Goal: Navigation & Orientation: Find specific page/section

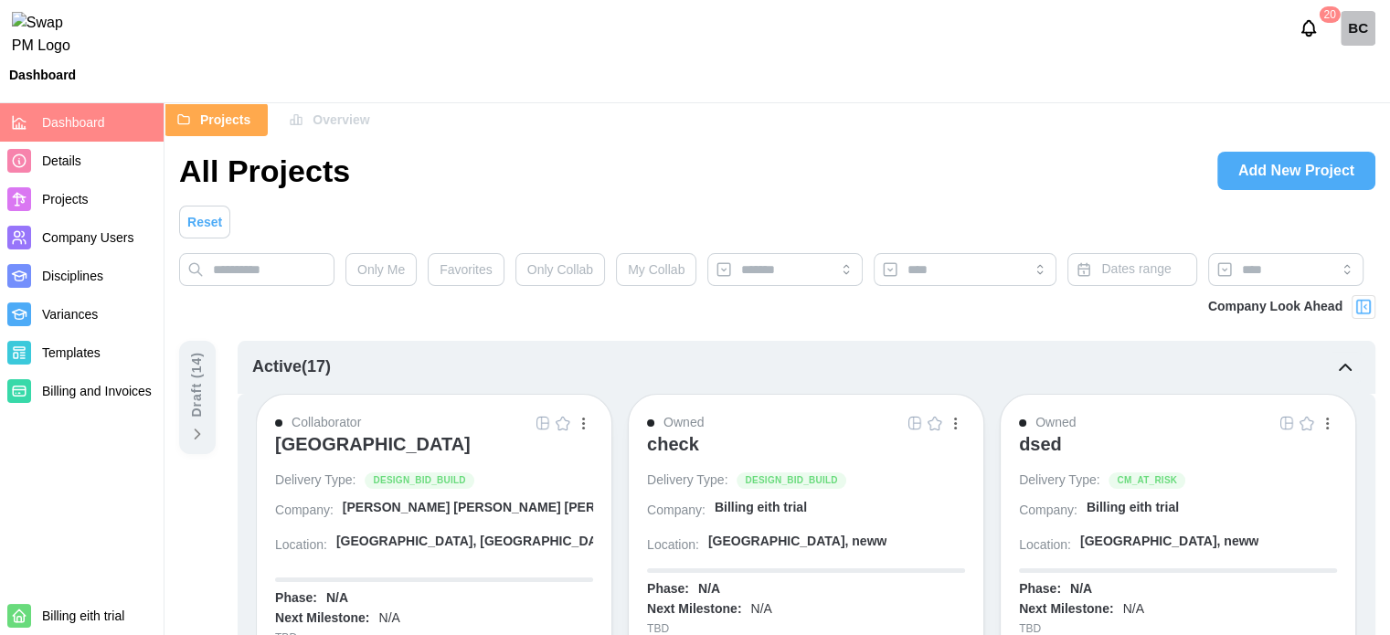
click at [333, 109] on span "Overview" at bounding box center [341, 119] width 57 height 31
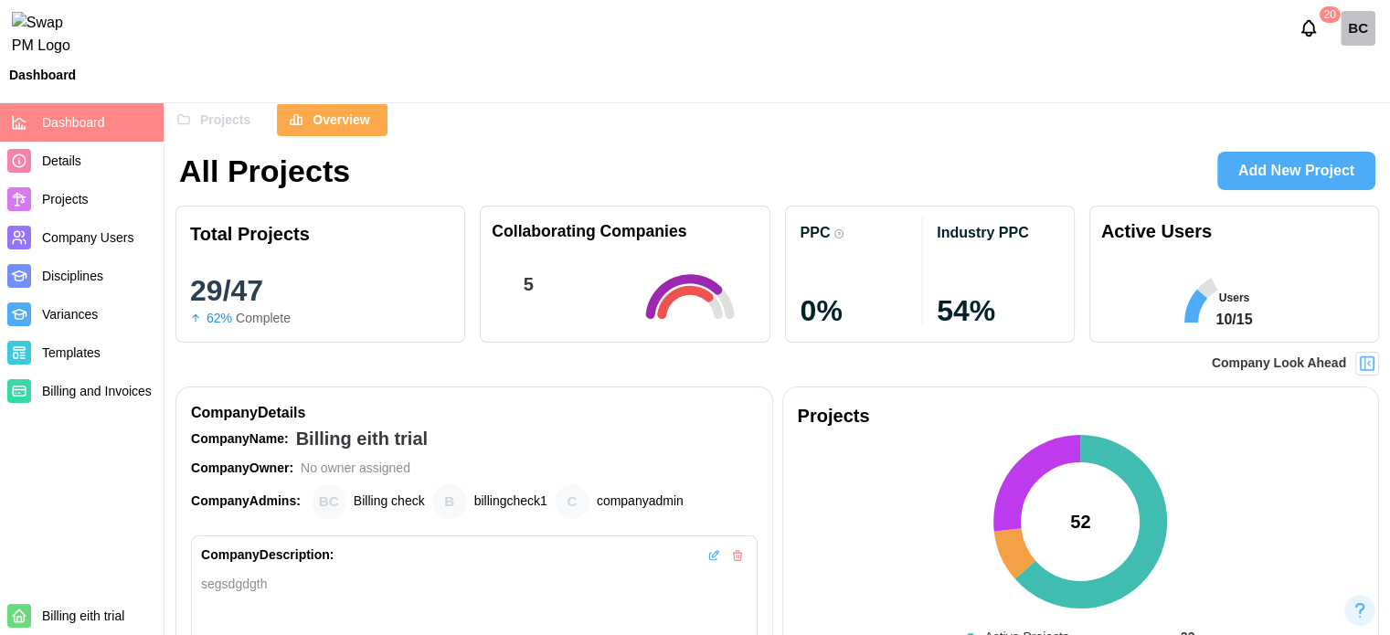
click at [251, 126] on button "Projects" at bounding box center [216, 119] width 103 height 33
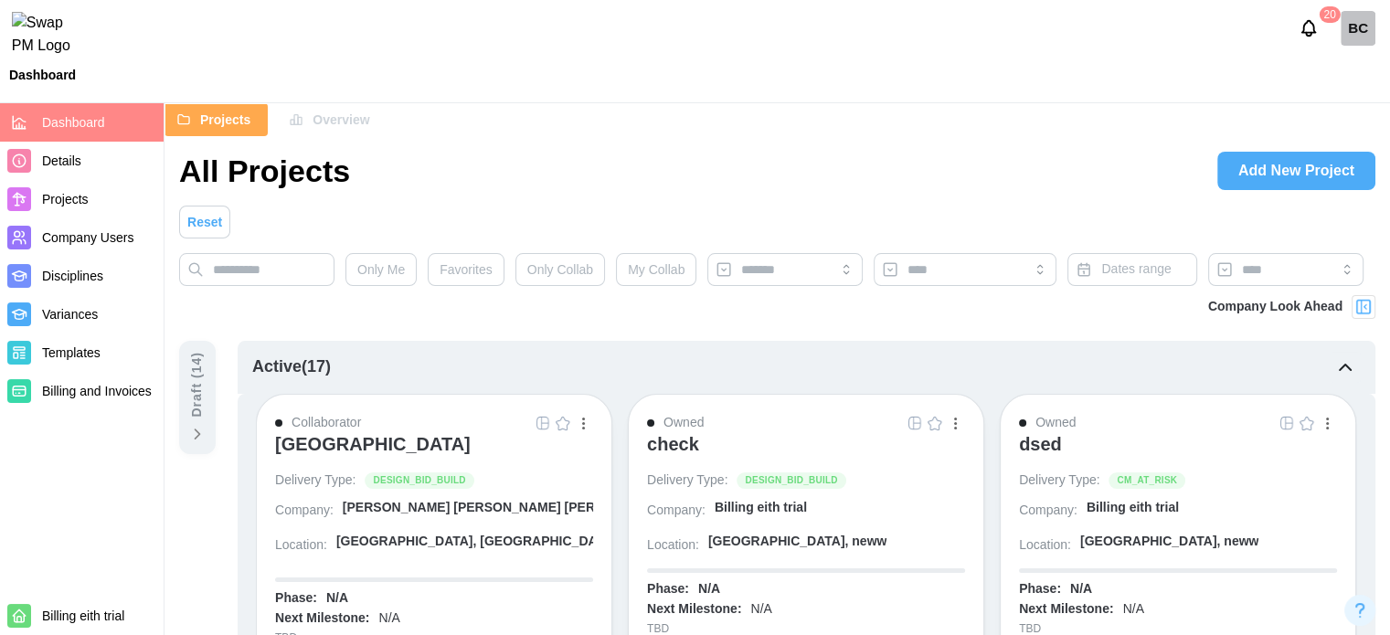
scroll to position [91, 0]
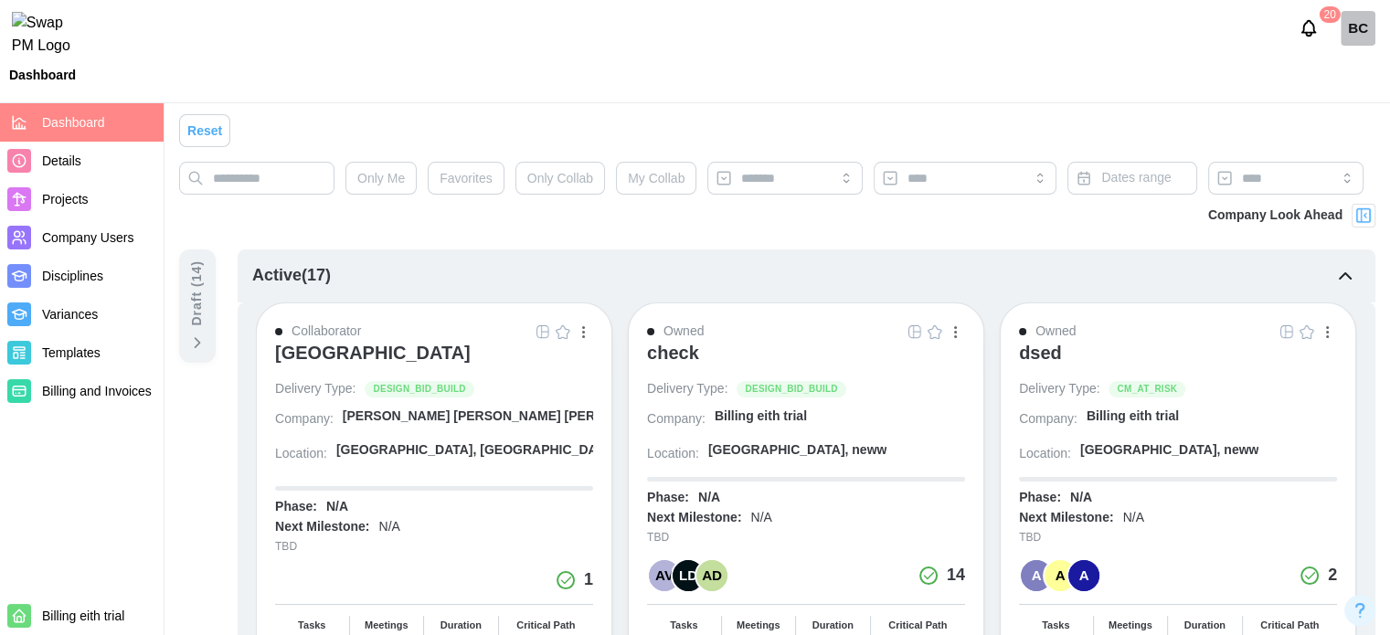
click at [677, 346] on div "check" at bounding box center [673, 353] width 52 height 22
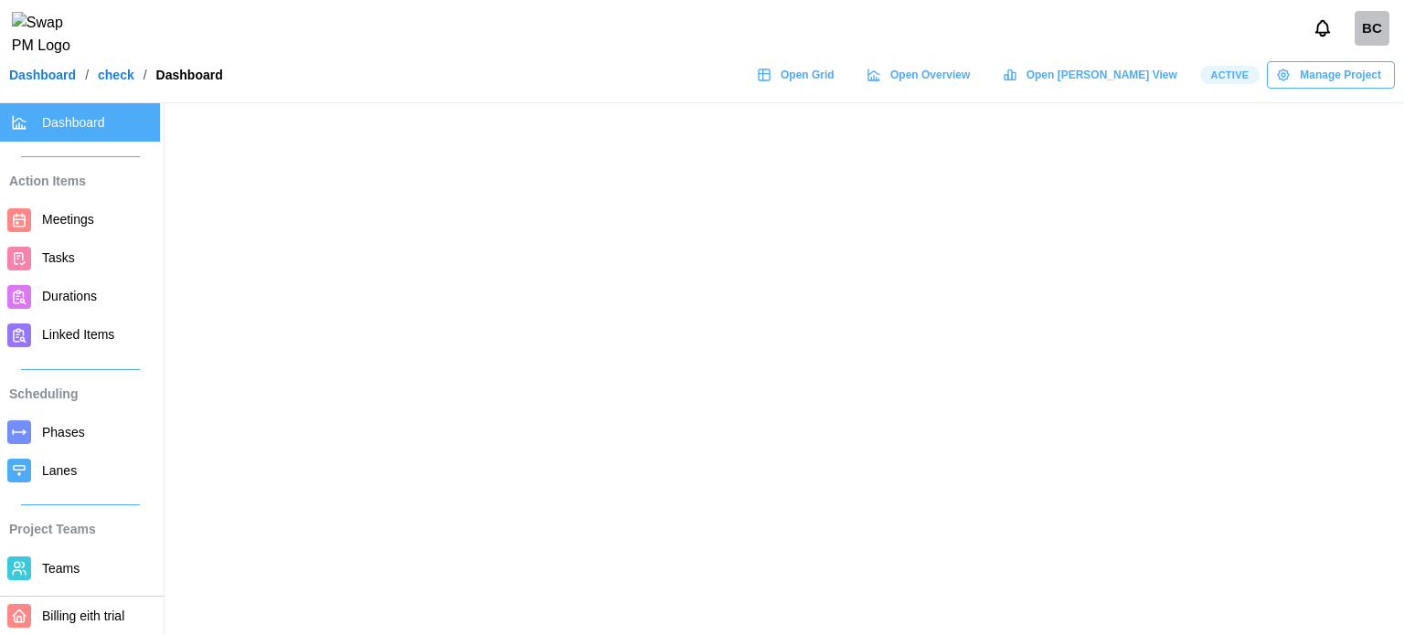
click at [1010, 48] on div "BC" at bounding box center [702, 28] width 1404 height 57
click at [970, 88] on span "Open Overview" at bounding box center [930, 75] width 80 height 26
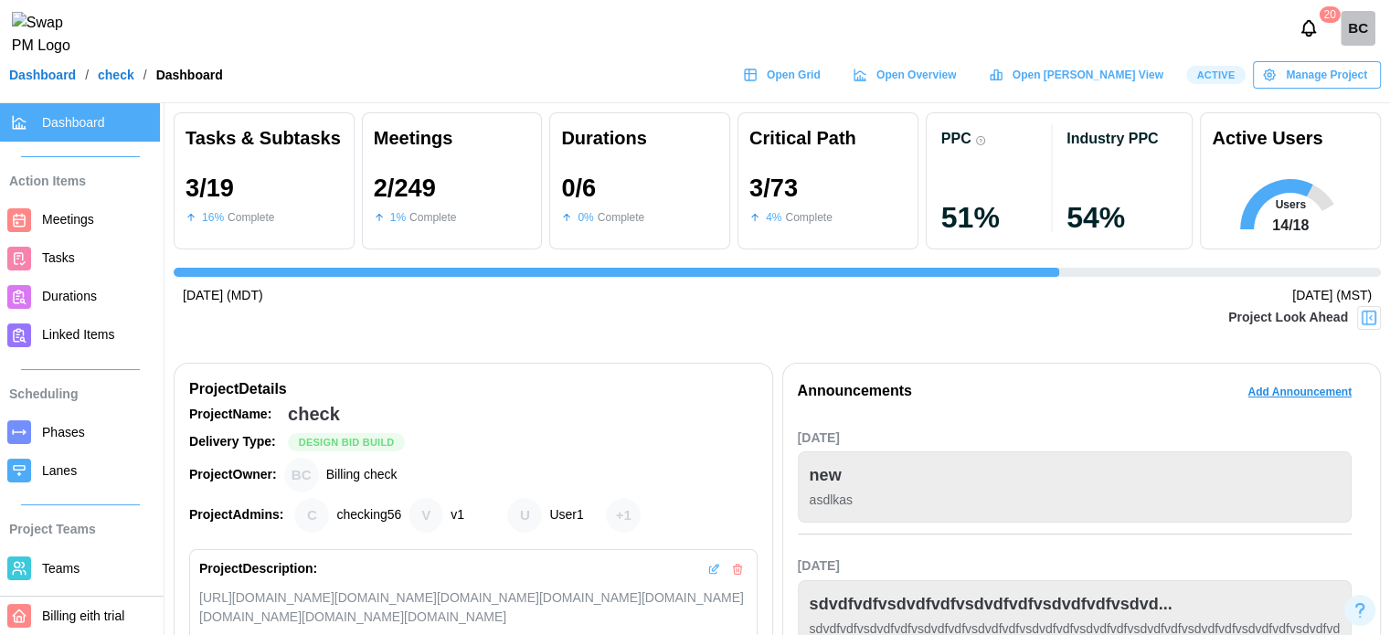
scroll to position [0, 2908]
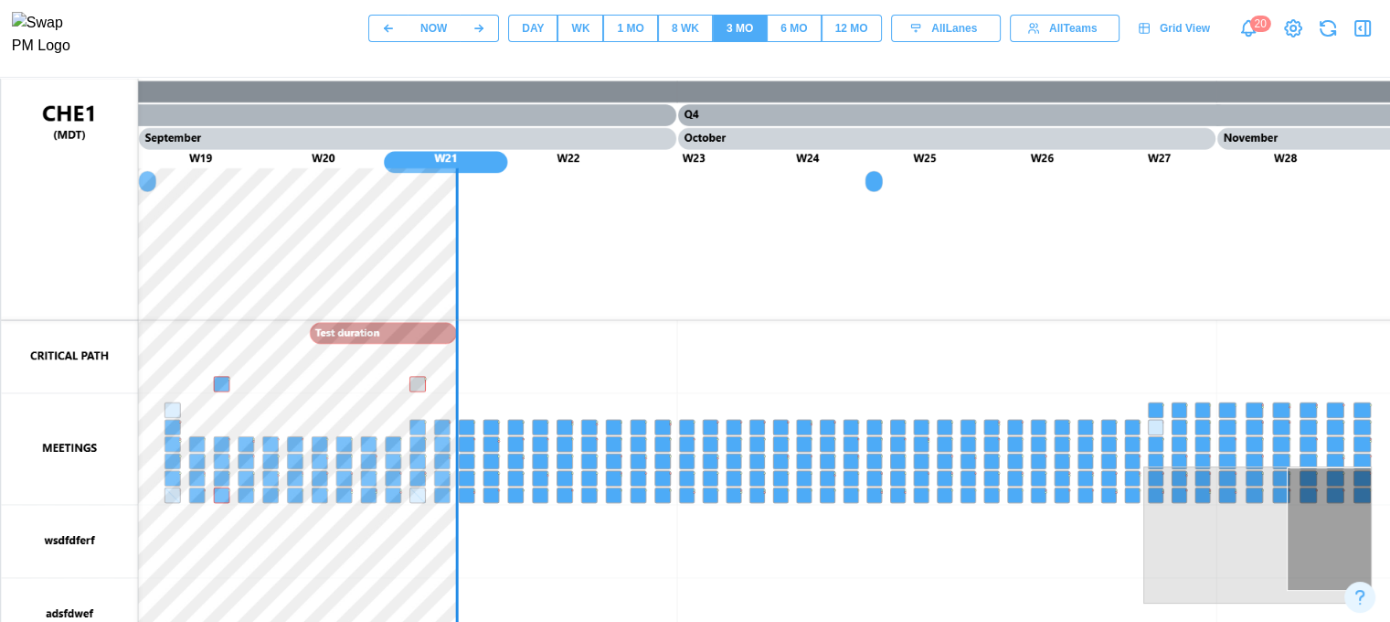
click at [845, 30] on div "12 MO" at bounding box center [851, 28] width 33 height 17
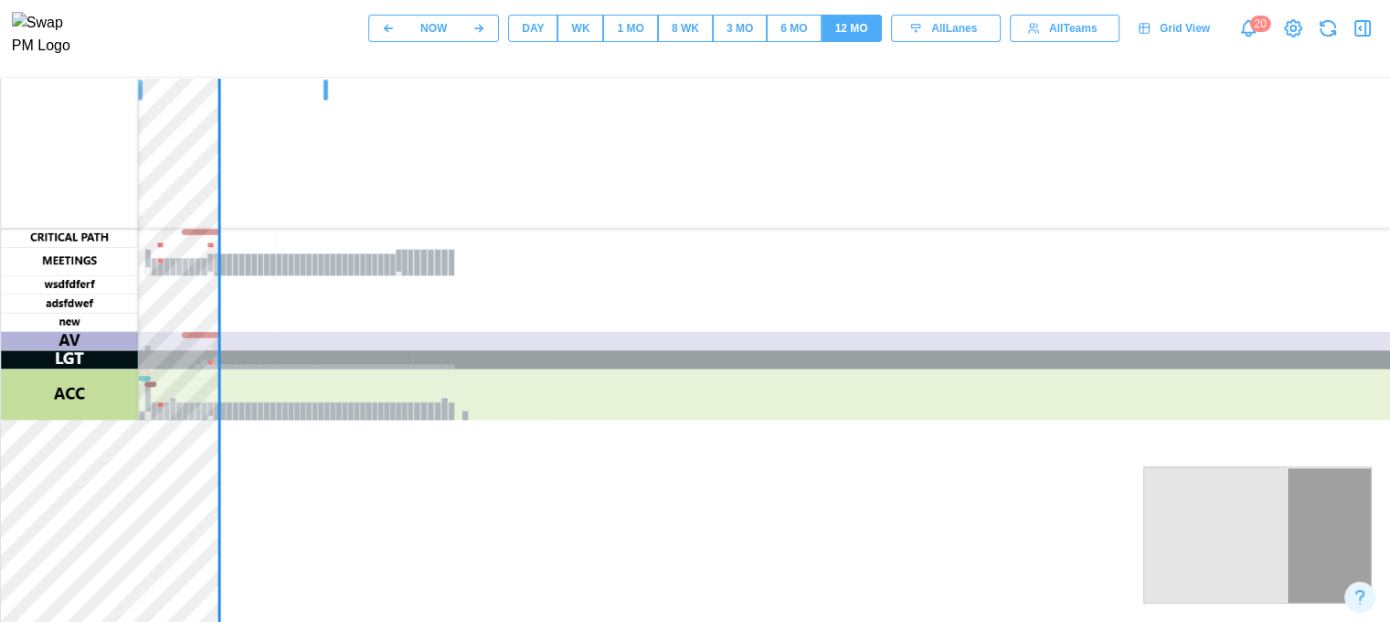
scroll to position [183, 0]
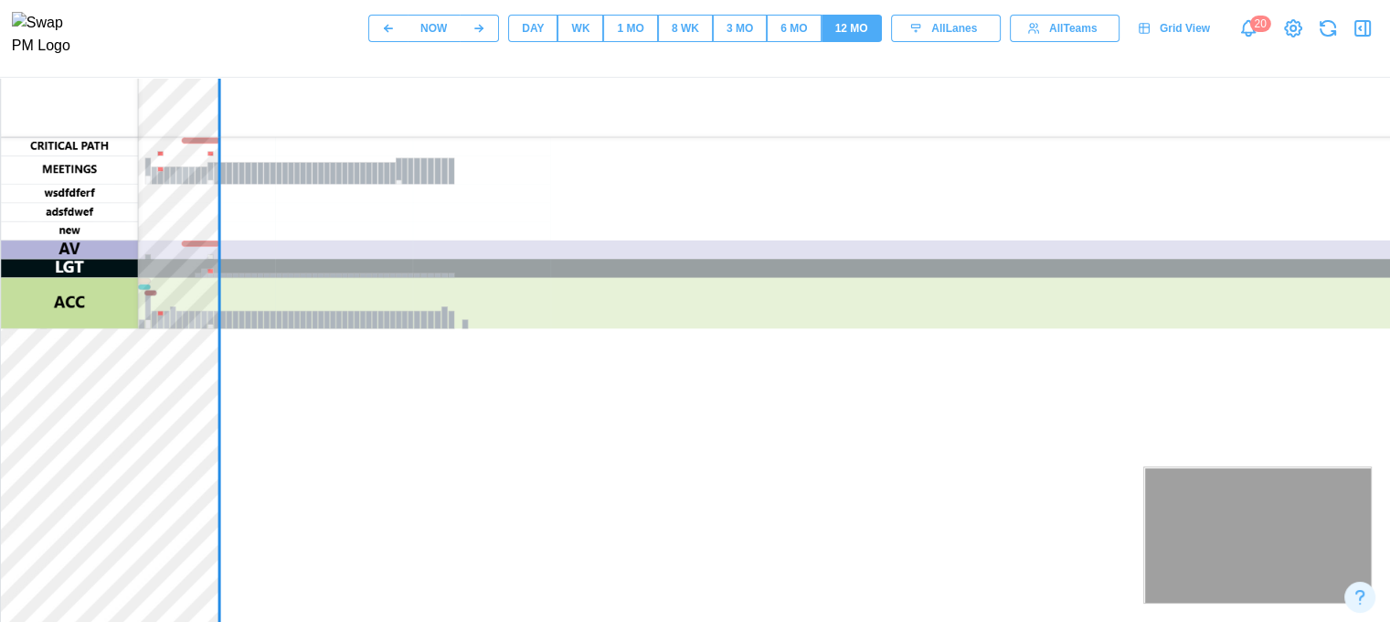
click at [1238, 523] on div at bounding box center [1257, 534] width 229 height 137
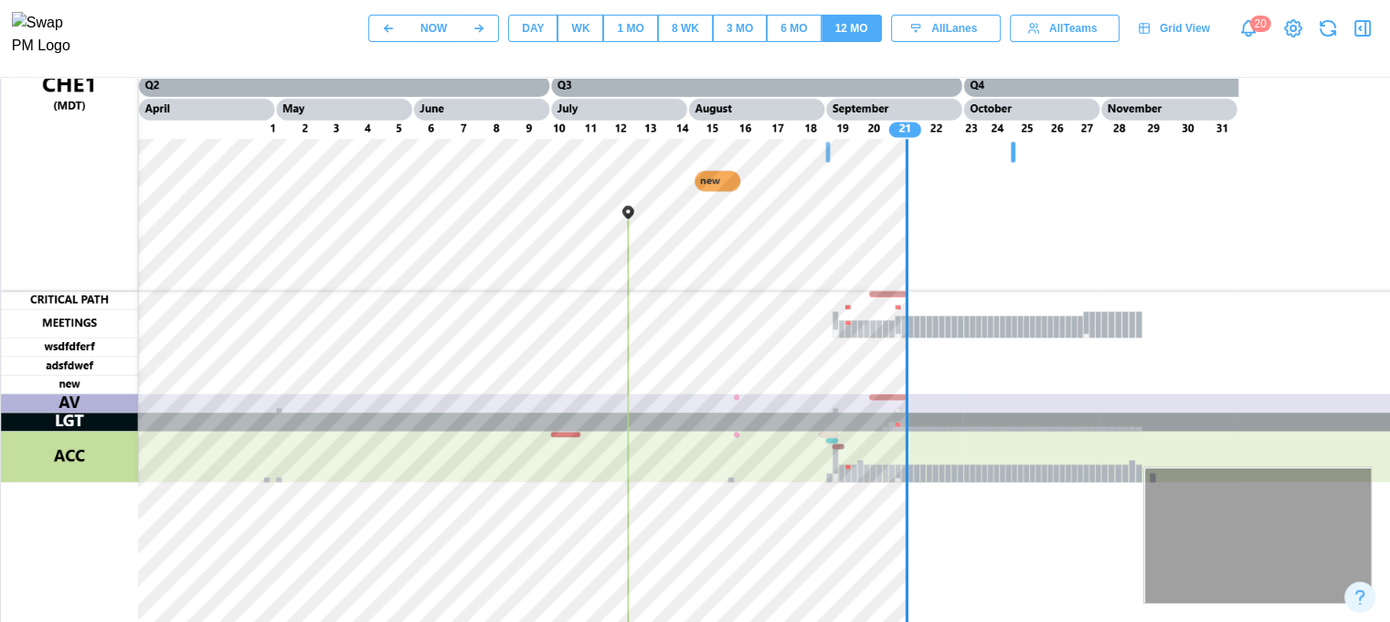
scroll to position [0, 0]
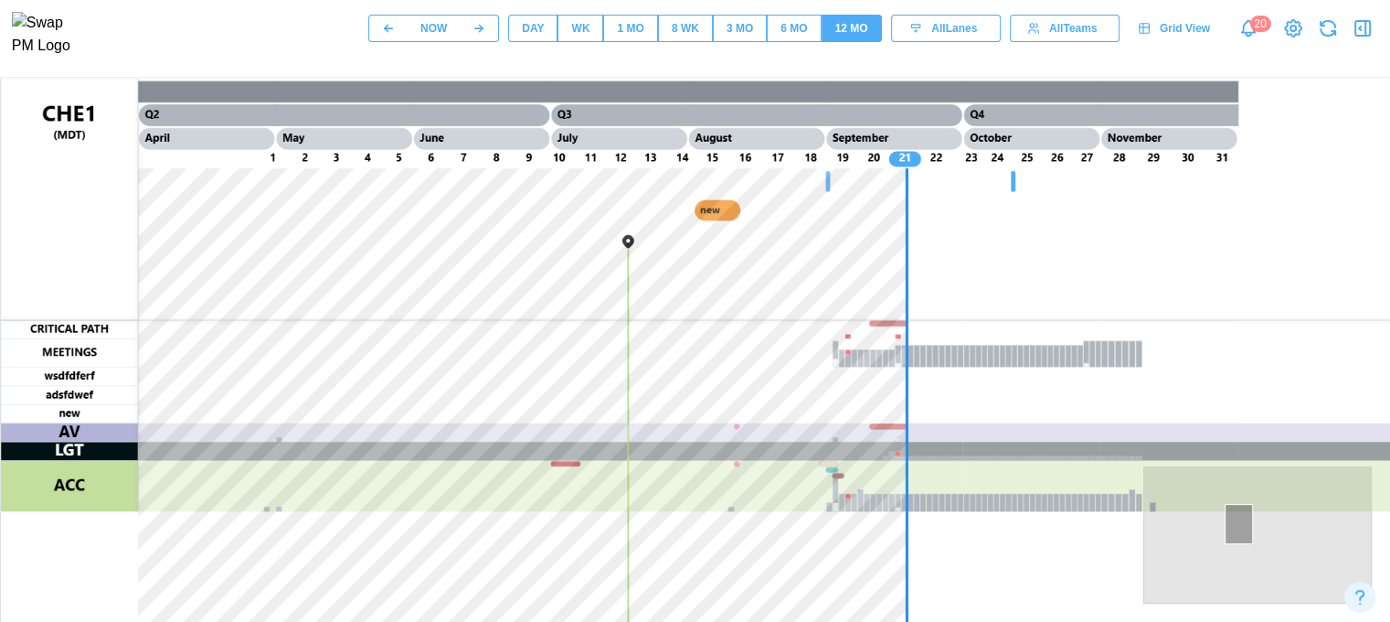
click at [1238, 523] on div at bounding box center [1239, 524] width 28 height 41
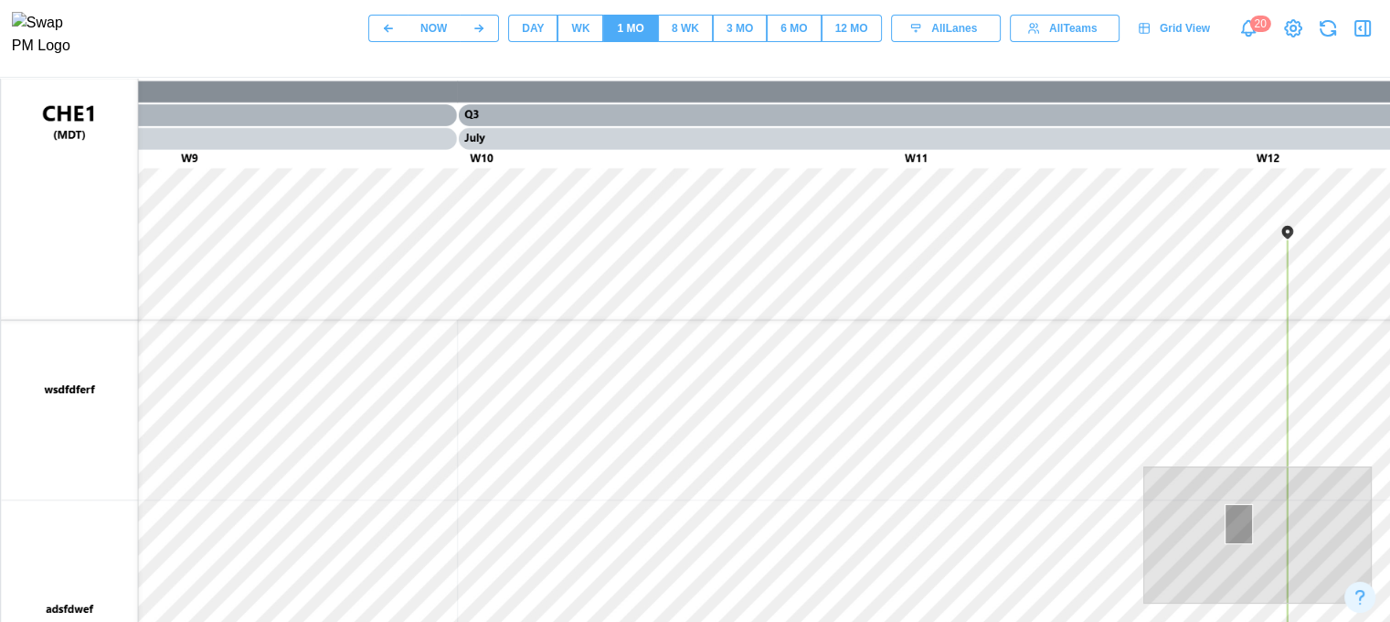
click at [1238, 523] on div at bounding box center [1239, 524] width 28 height 41
click at [834, 42] on button "12 MO" at bounding box center [852, 28] width 60 height 27
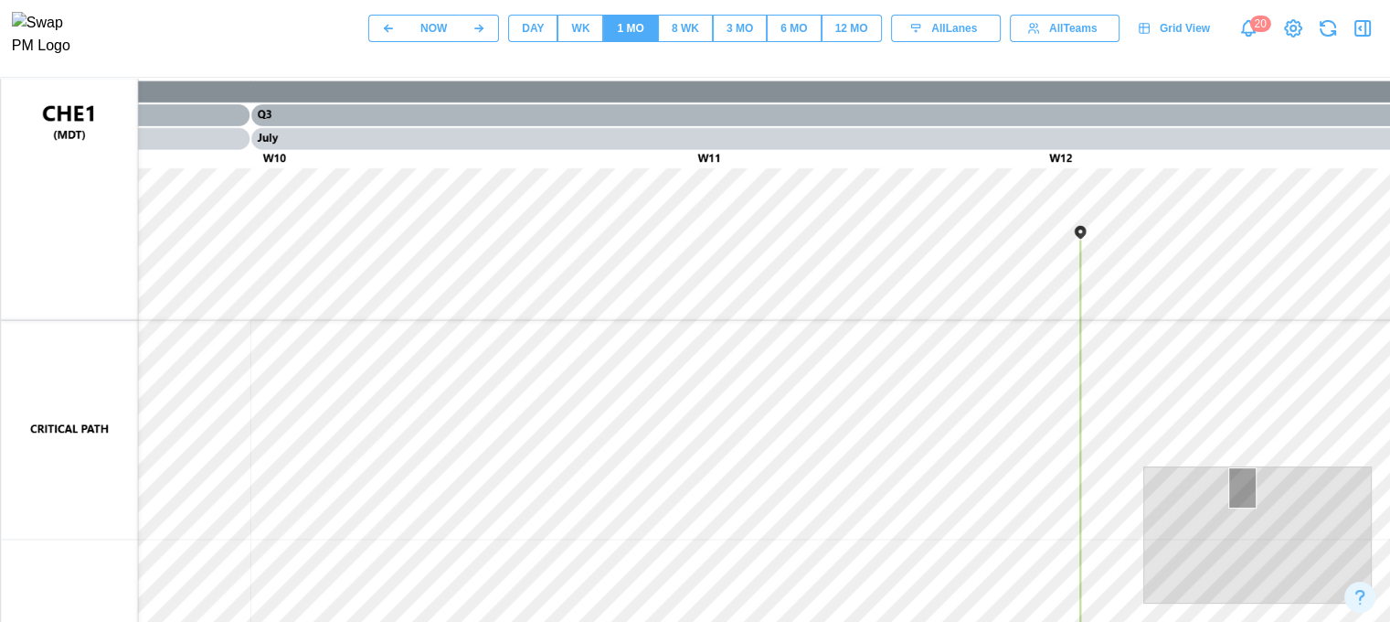
click at [1172, 506] on div at bounding box center [1257, 534] width 229 height 137
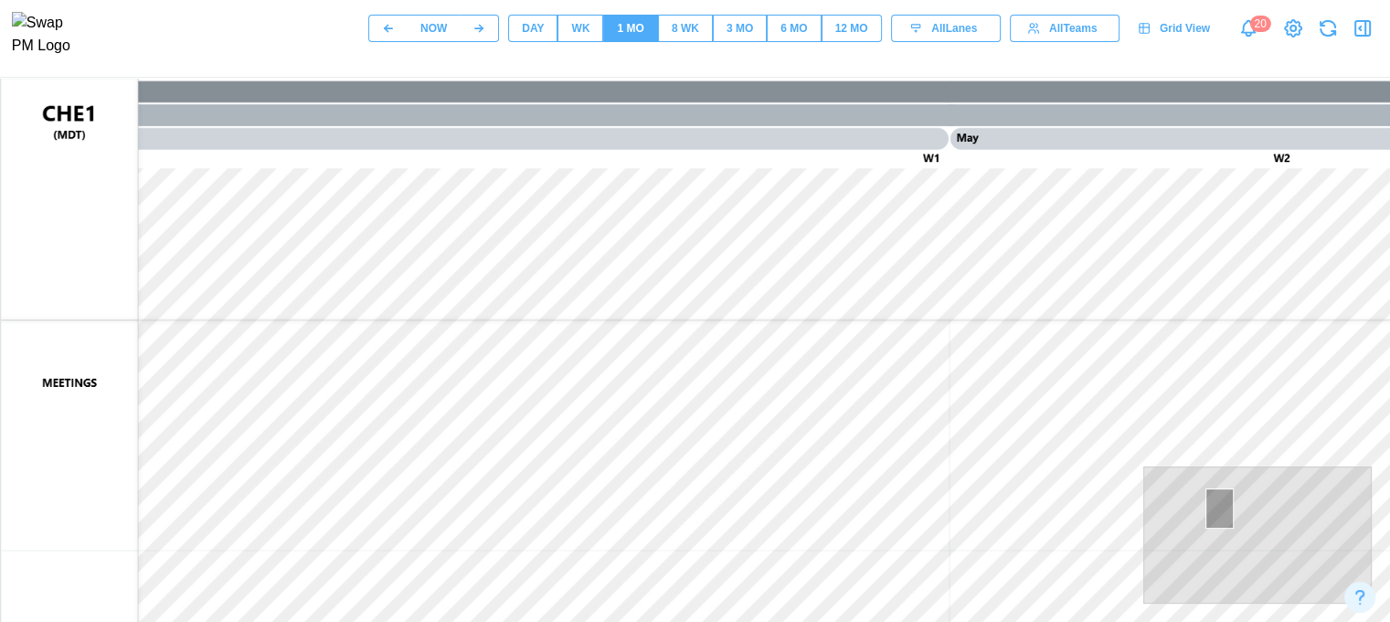
drag, startPoint x: 1181, startPoint y: 504, endPoint x: 1219, endPoint y: 507, distance: 38.6
click at [1219, 507] on div at bounding box center [1220, 508] width 28 height 41
click at [1264, 514] on div at bounding box center [1257, 534] width 229 height 137
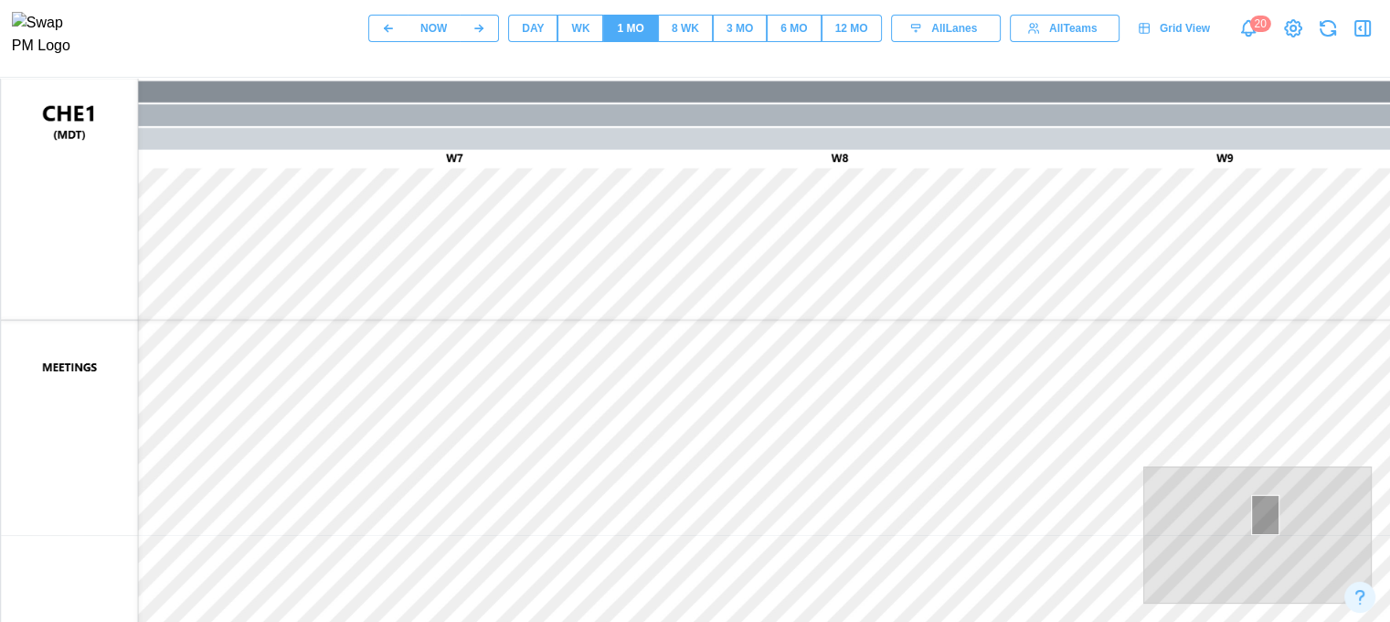
click at [1264, 514] on div at bounding box center [1265, 514] width 28 height 41
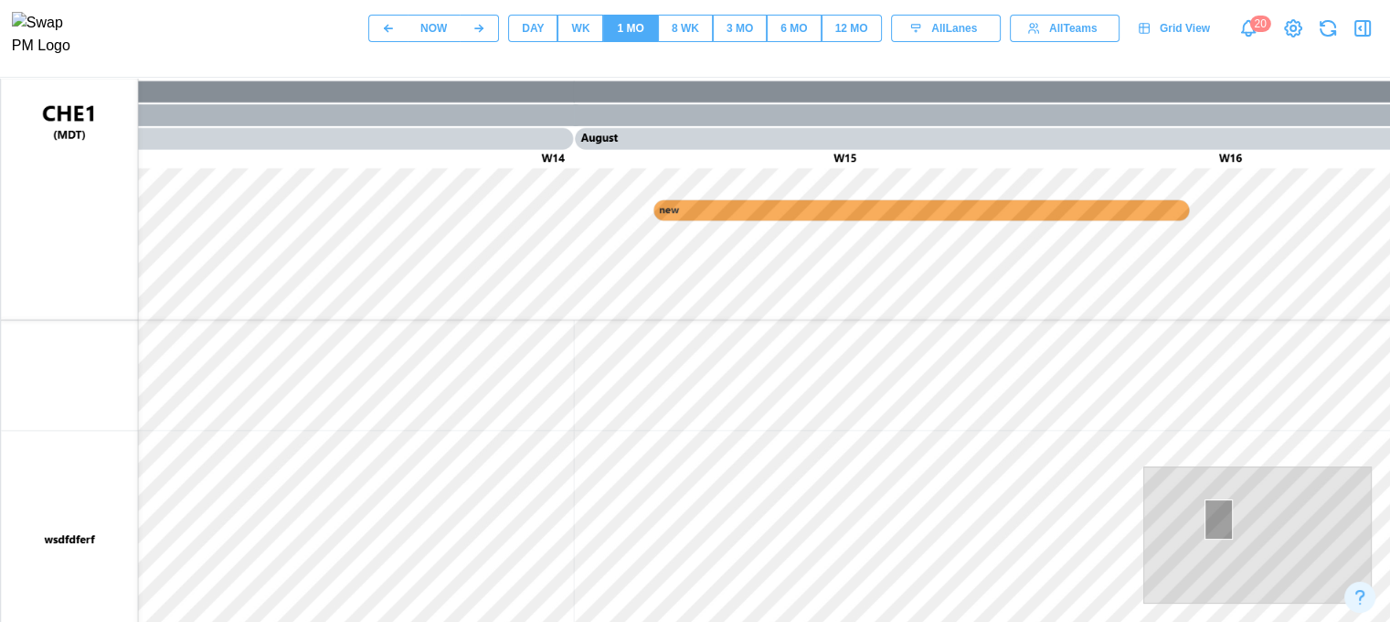
drag, startPoint x: 1233, startPoint y: 551, endPoint x: 1217, endPoint y: 518, distance: 36.4
click at [1217, 518] on div at bounding box center [1257, 534] width 229 height 137
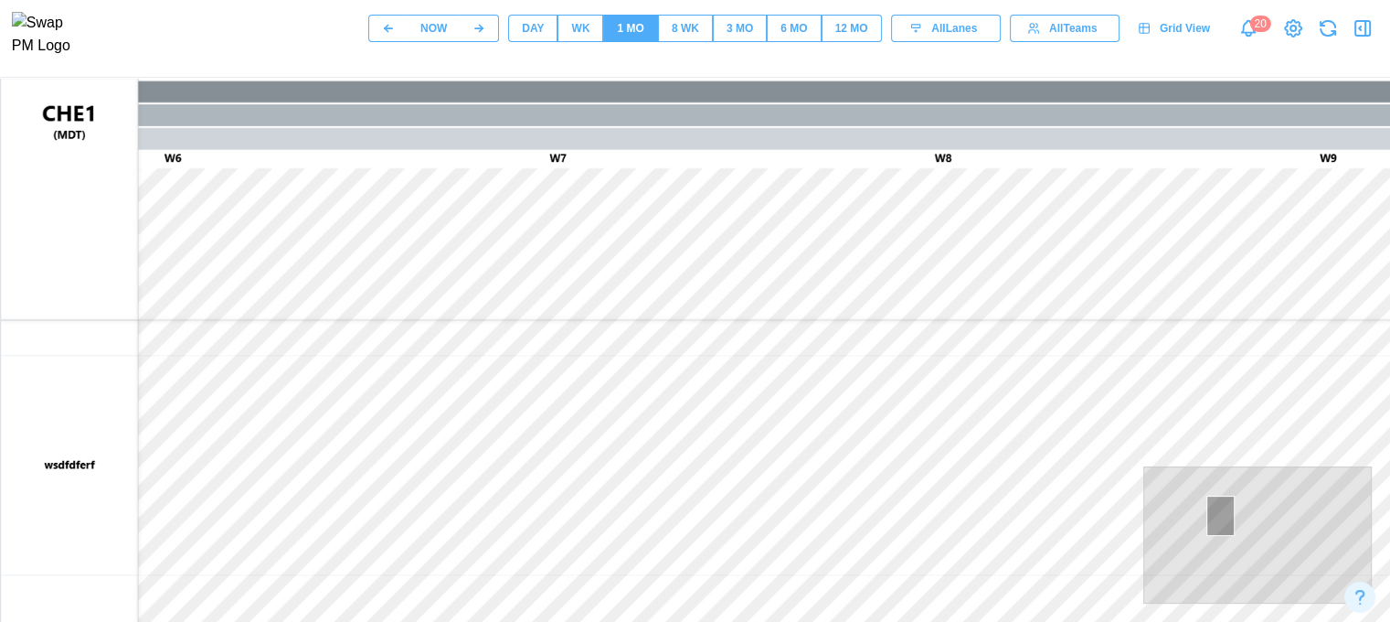
click at [1217, 519] on div at bounding box center [1220, 515] width 28 height 41
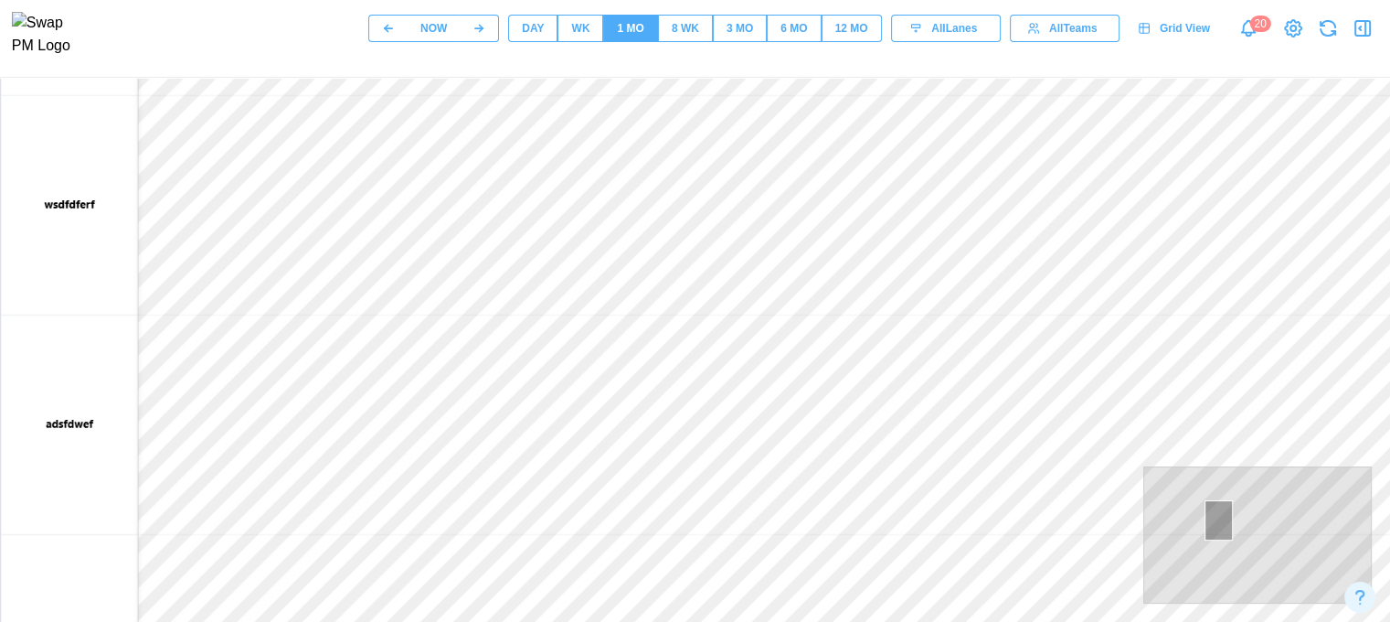
scroll to position [274, 0]
click at [1251, 530] on div at bounding box center [1257, 534] width 229 height 137
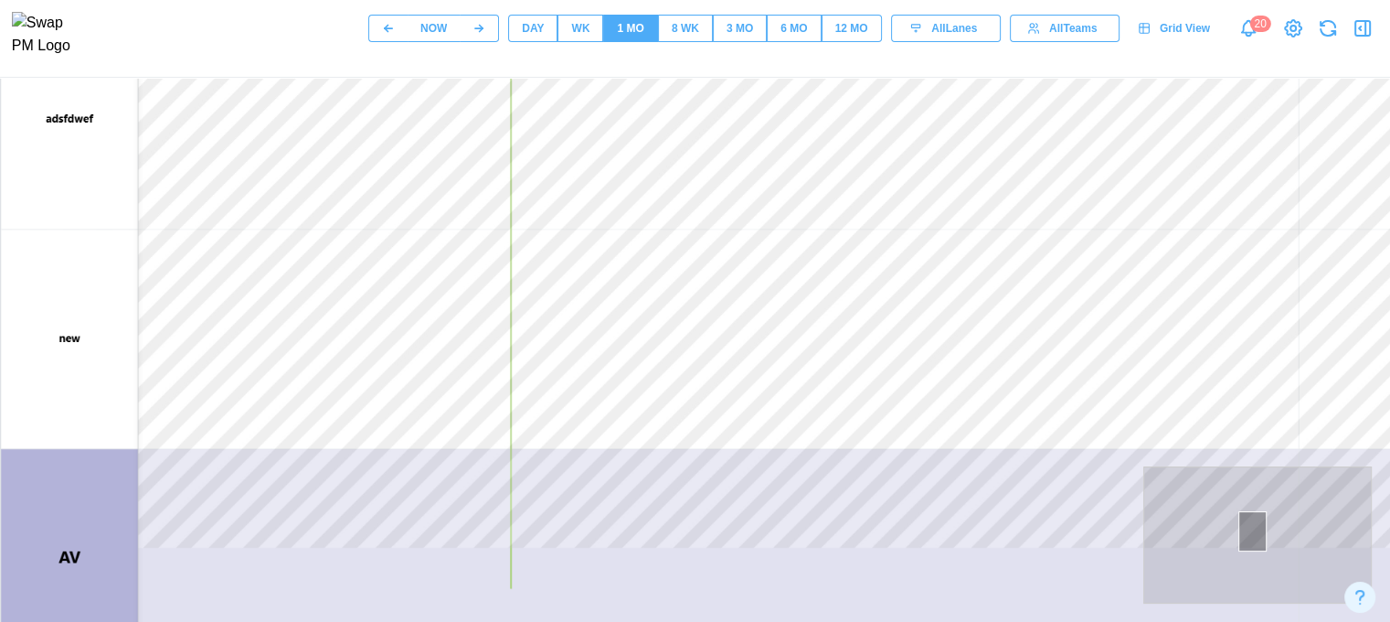
scroll to position [371, 0]
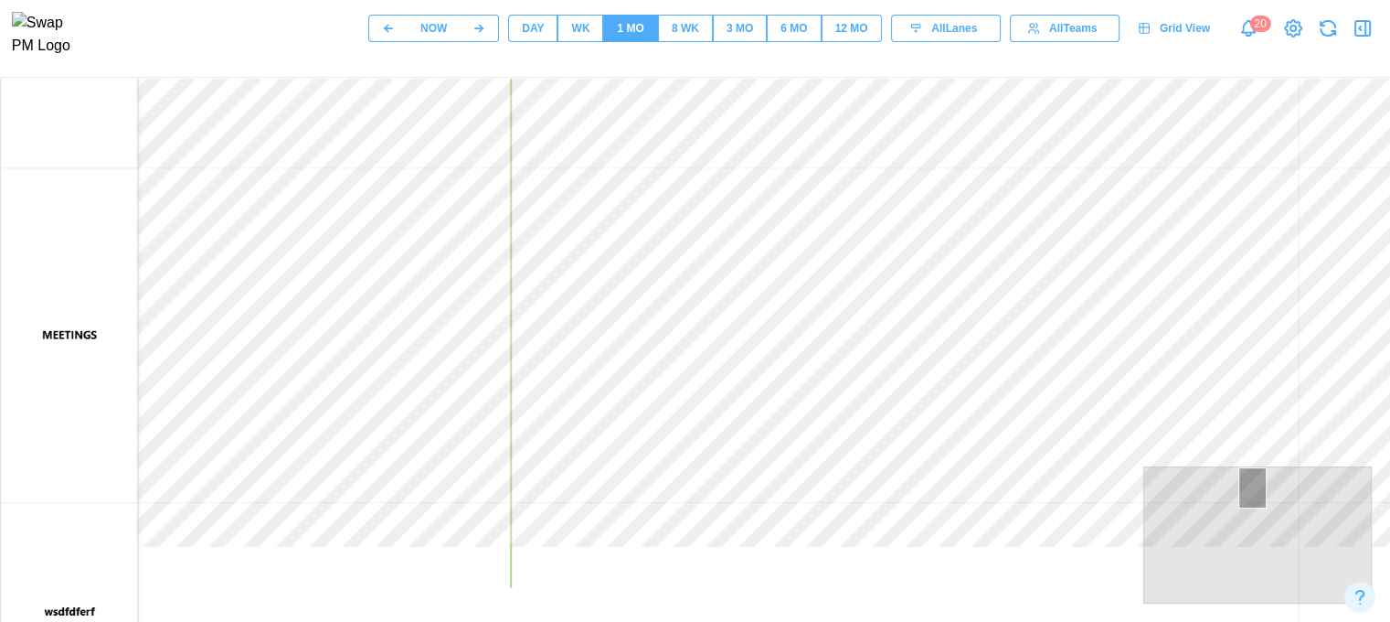
click at [843, 35] on div "12 MO" at bounding box center [851, 28] width 33 height 17
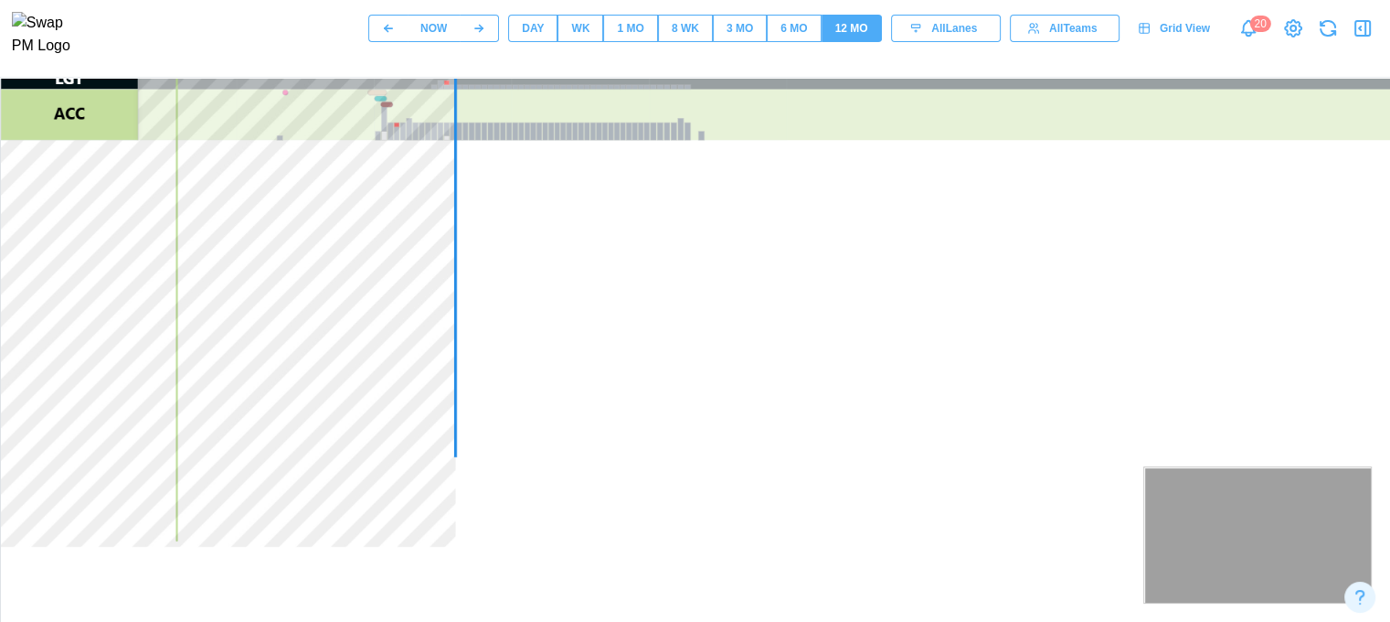
click at [1231, 539] on div at bounding box center [1257, 534] width 229 height 137
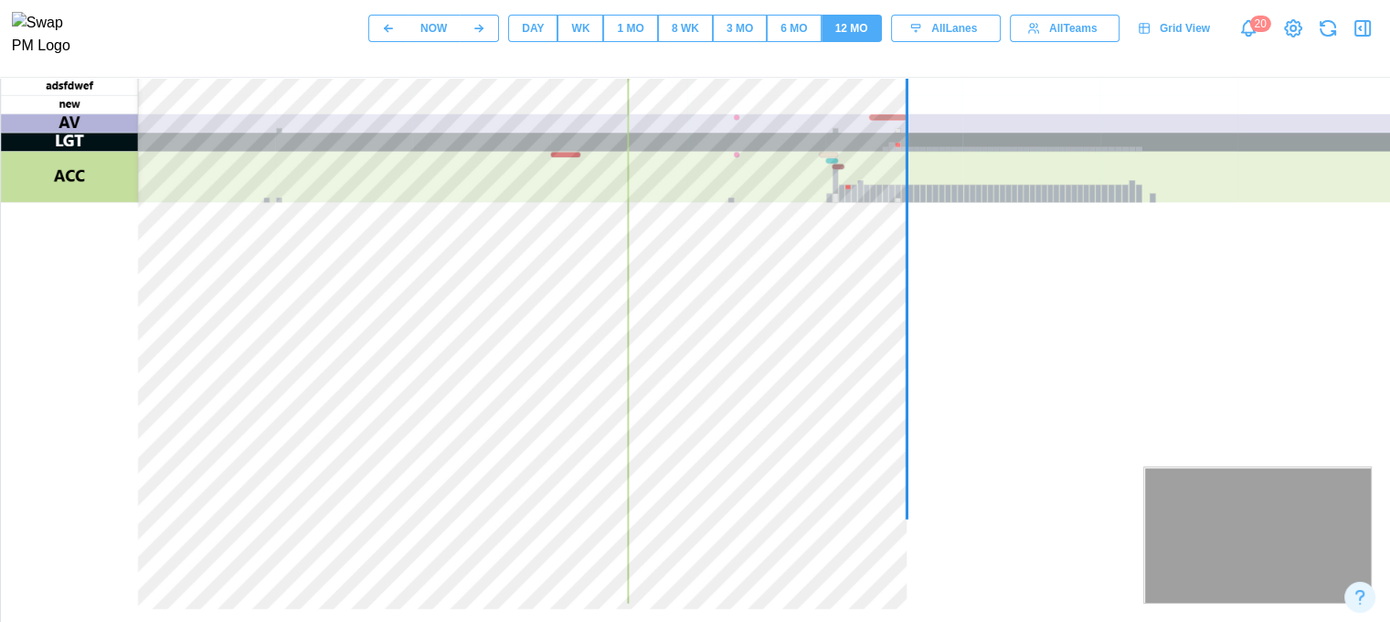
scroll to position [280, 0]
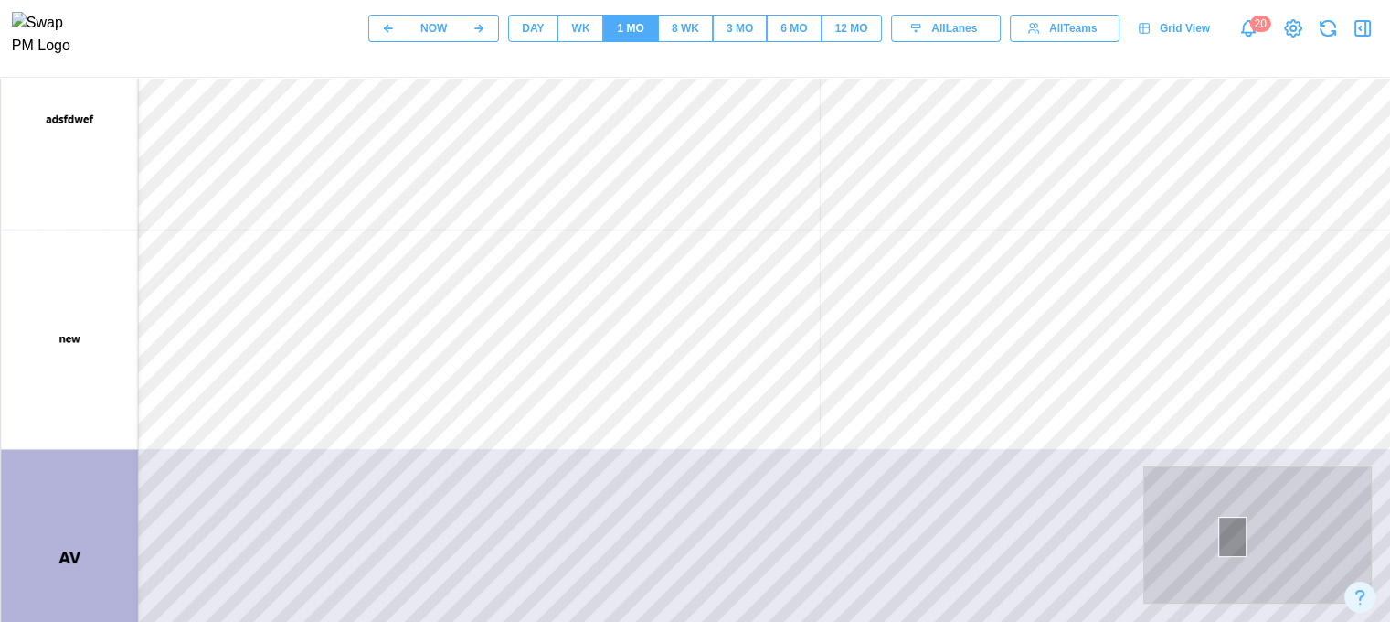
click at [578, 35] on div "WK" at bounding box center [580, 28] width 18 height 17
click at [1283, 549] on div at bounding box center [1257, 534] width 229 height 137
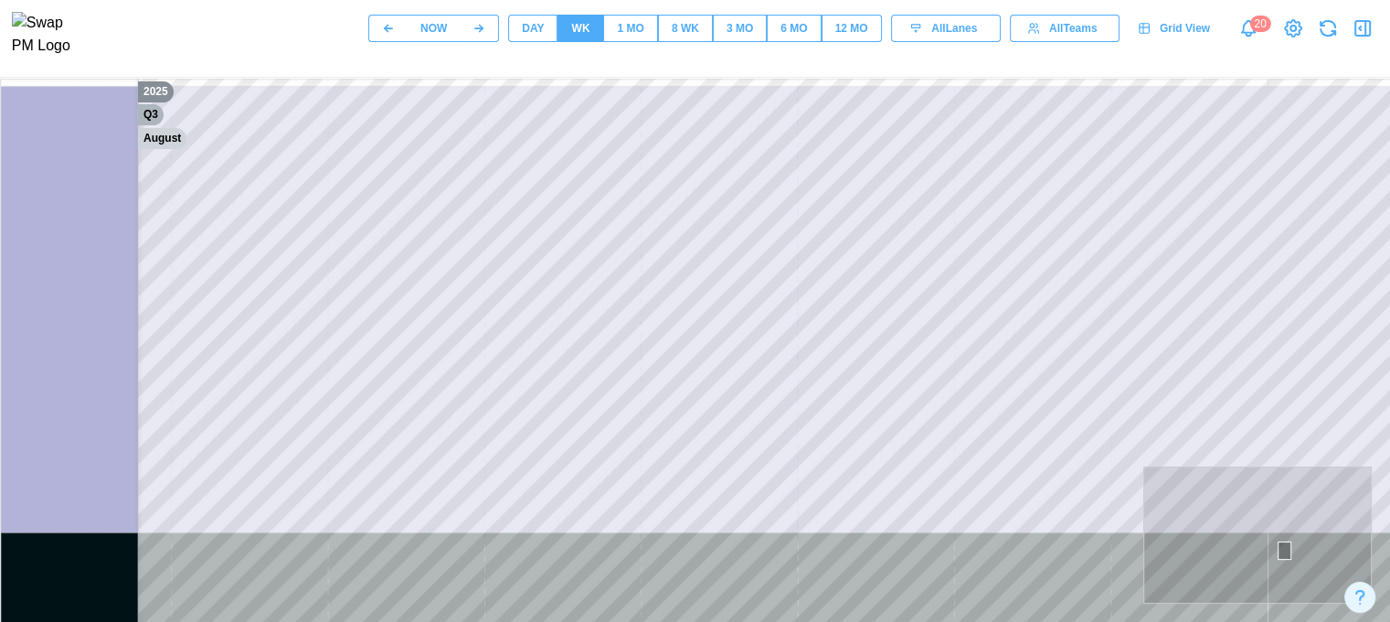
click at [1283, 549] on div at bounding box center [1285, 550] width 14 height 19
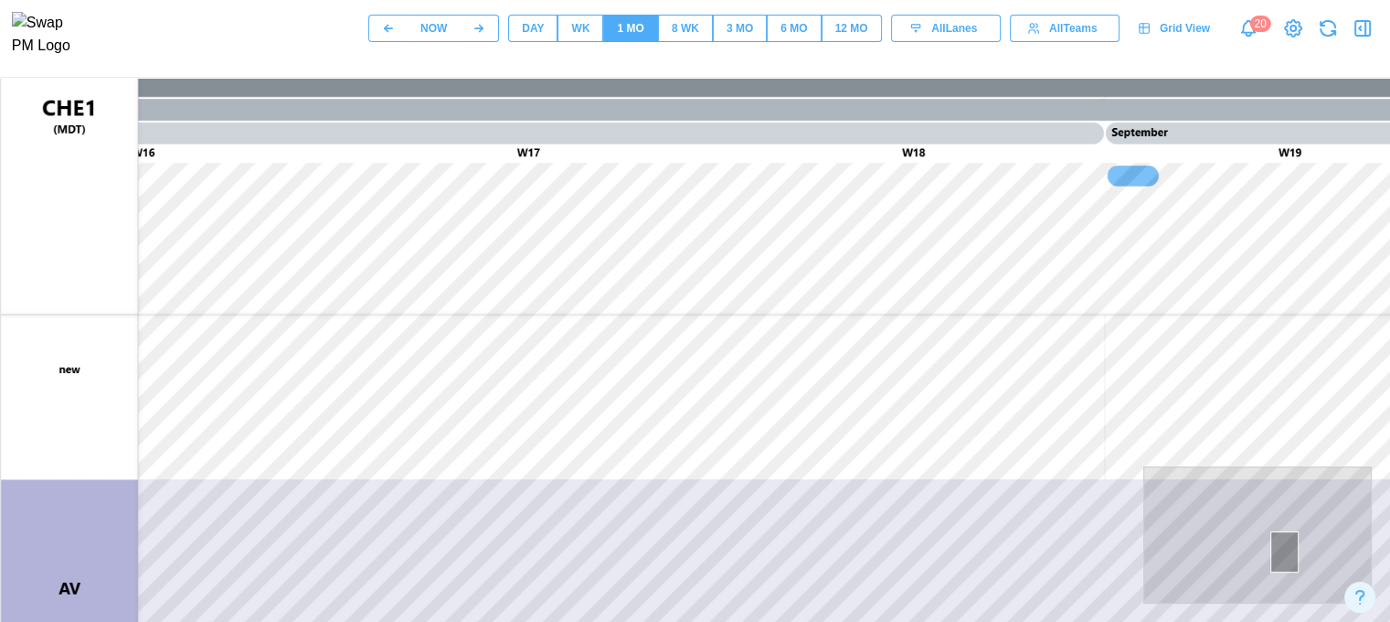
scroll to position [0, 0]
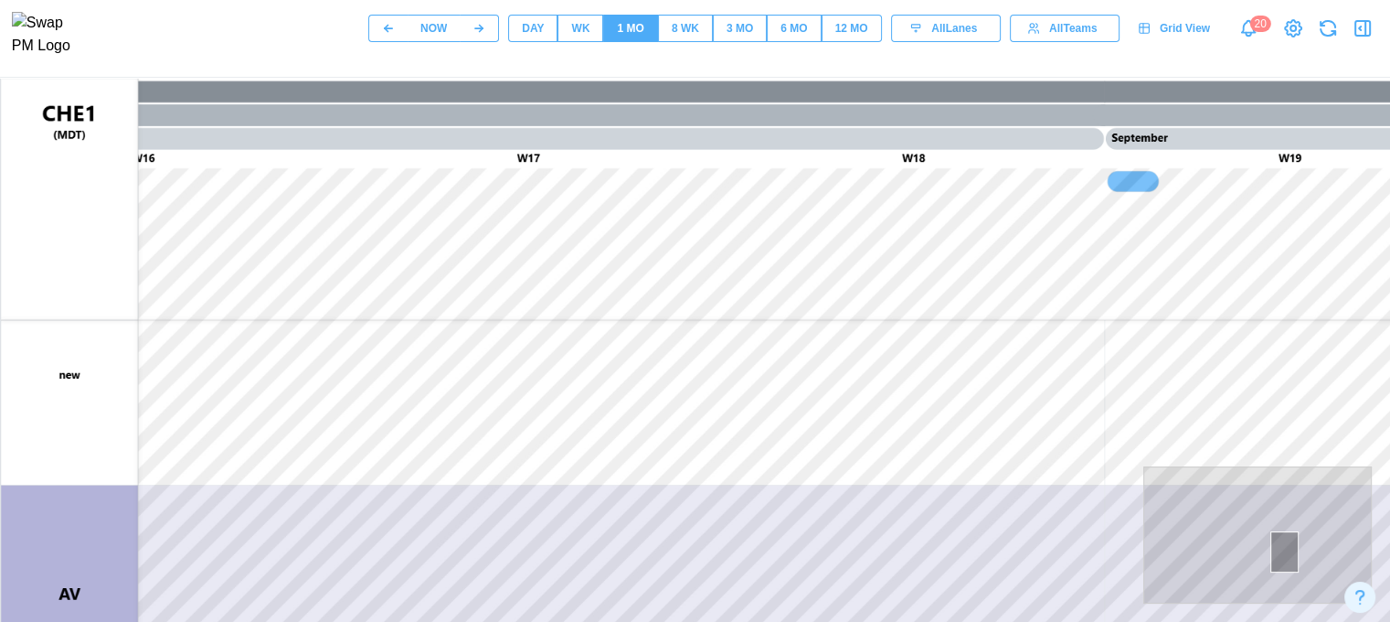
click at [1249, 33] on icon "Notifications" at bounding box center [1248, 28] width 20 height 20
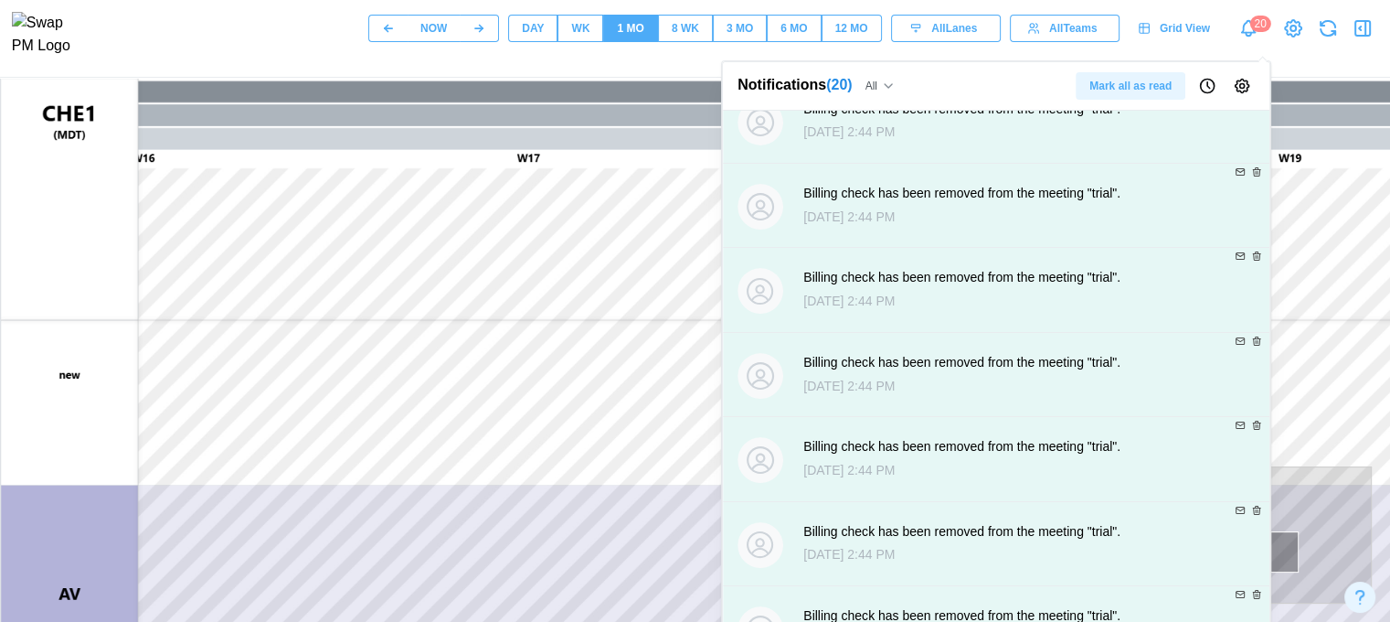
scroll to position [1137, 0]
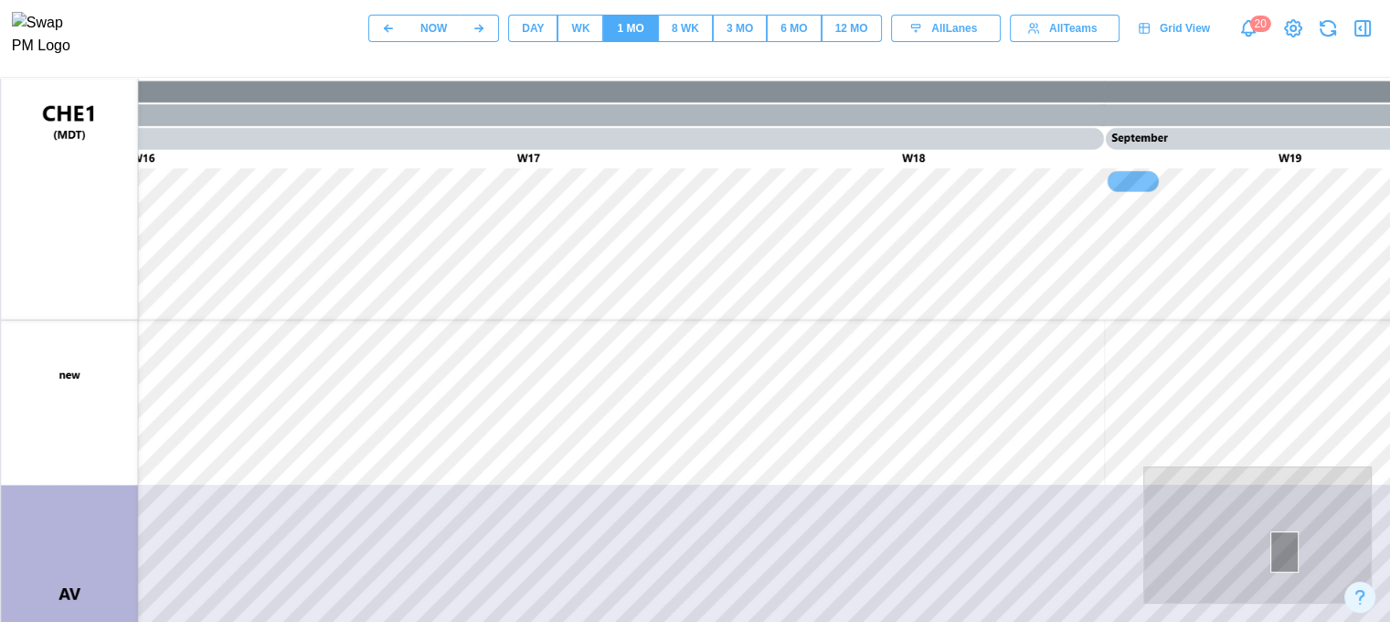
click at [641, 306] on canvas at bounding box center [878, 536] width 1755 height 914
